Goal: Task Accomplishment & Management: Use online tool/utility

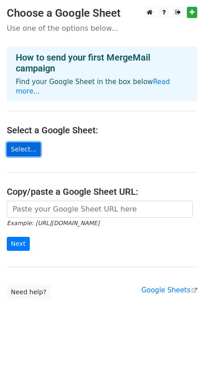
click at [27, 142] on link "Select..." at bounding box center [24, 149] width 34 height 14
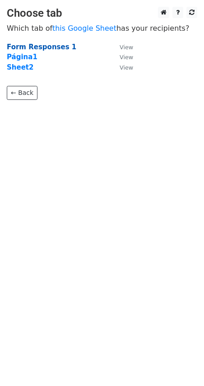
click at [55, 47] on strong "Form Responses 1" at bounding box center [42, 47] width 70 height 8
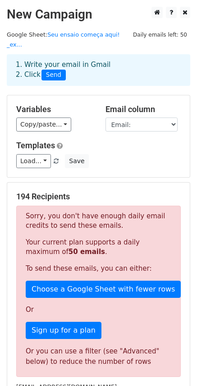
click at [122, 154] on div "Load... No templates saved Save" at bounding box center [98, 161] width 178 height 14
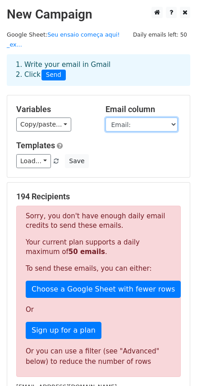
click at [133, 117] on select "data Email: NOME COMPLETO NOME DO ESPOSO(A) NOME DO BEBE ou CRIANÇAS QUAIS SÃO …" at bounding box center [142, 124] width 72 height 14
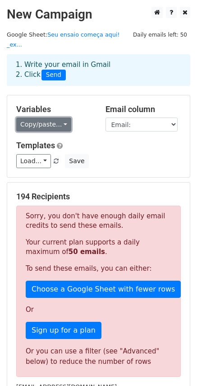
click at [45, 117] on link "Copy/paste..." at bounding box center [43, 124] width 55 height 14
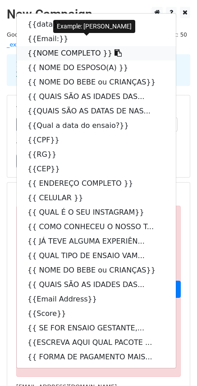
click at [57, 46] on link "{{NOME COMPLETO }}" at bounding box center [96, 53] width 159 height 14
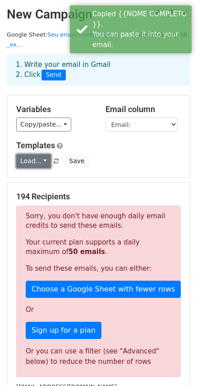
click at [36, 154] on link "Load..." at bounding box center [33, 161] width 35 height 14
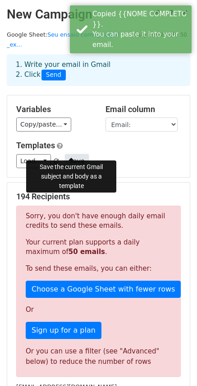
click at [71, 154] on button "Save" at bounding box center [76, 161] width 23 height 14
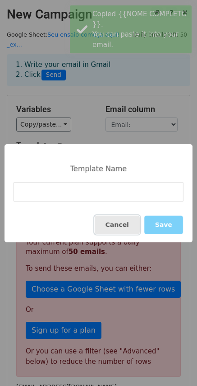
click at [119, 224] on button "Cancel" at bounding box center [117, 224] width 45 height 19
